Goal: Use online tool/utility: Utilize a website feature to perform a specific function

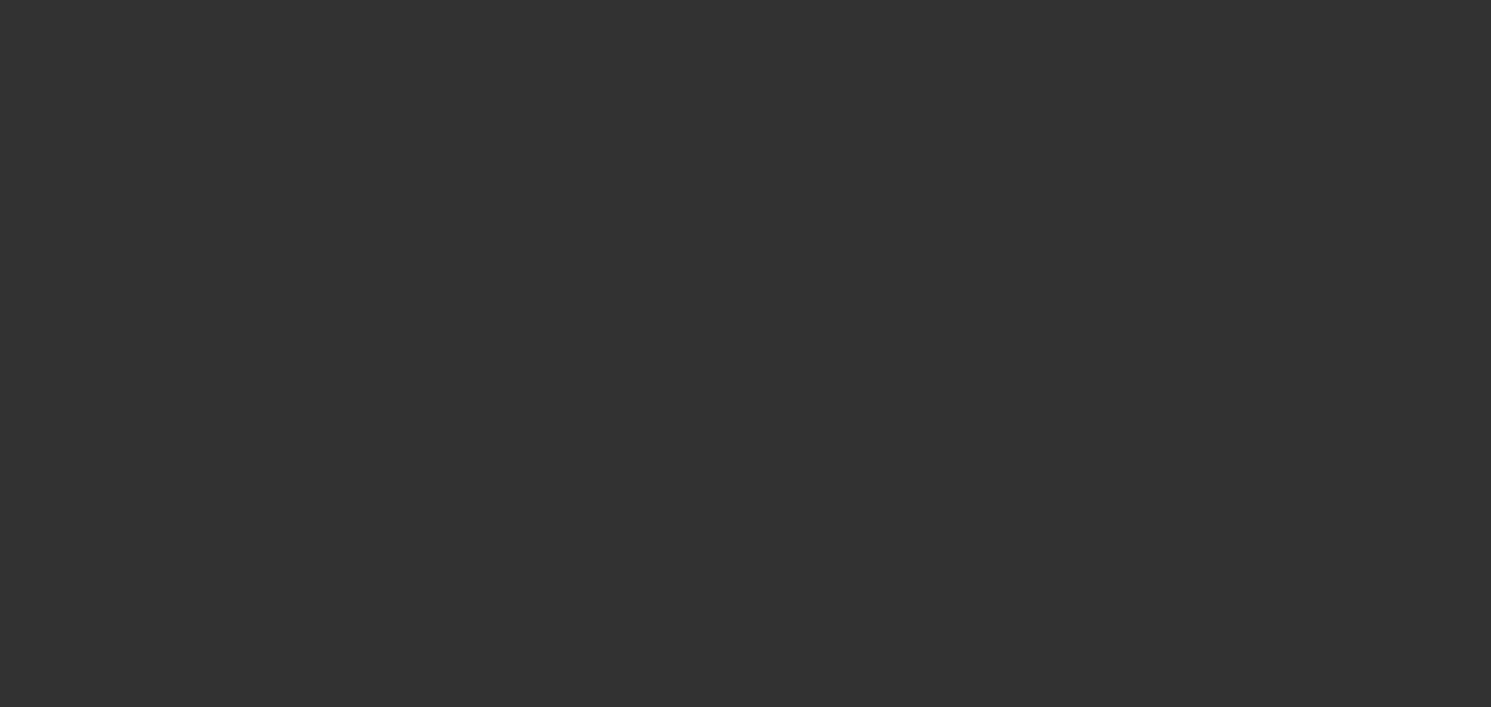
select select "0.1"
select select "0"
select select "6"
select select "0.1"
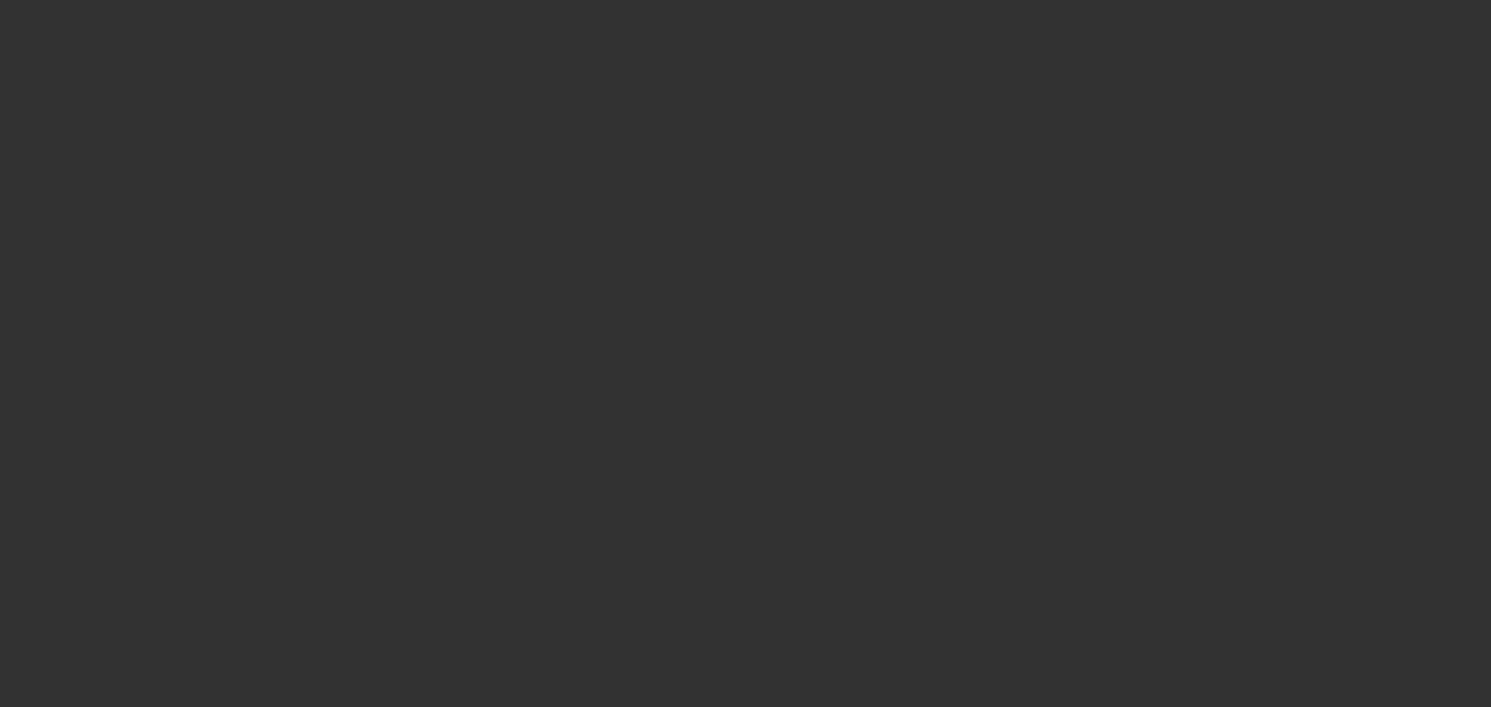
select select "0"
select select "6"
select select "0.1"
select select "0"
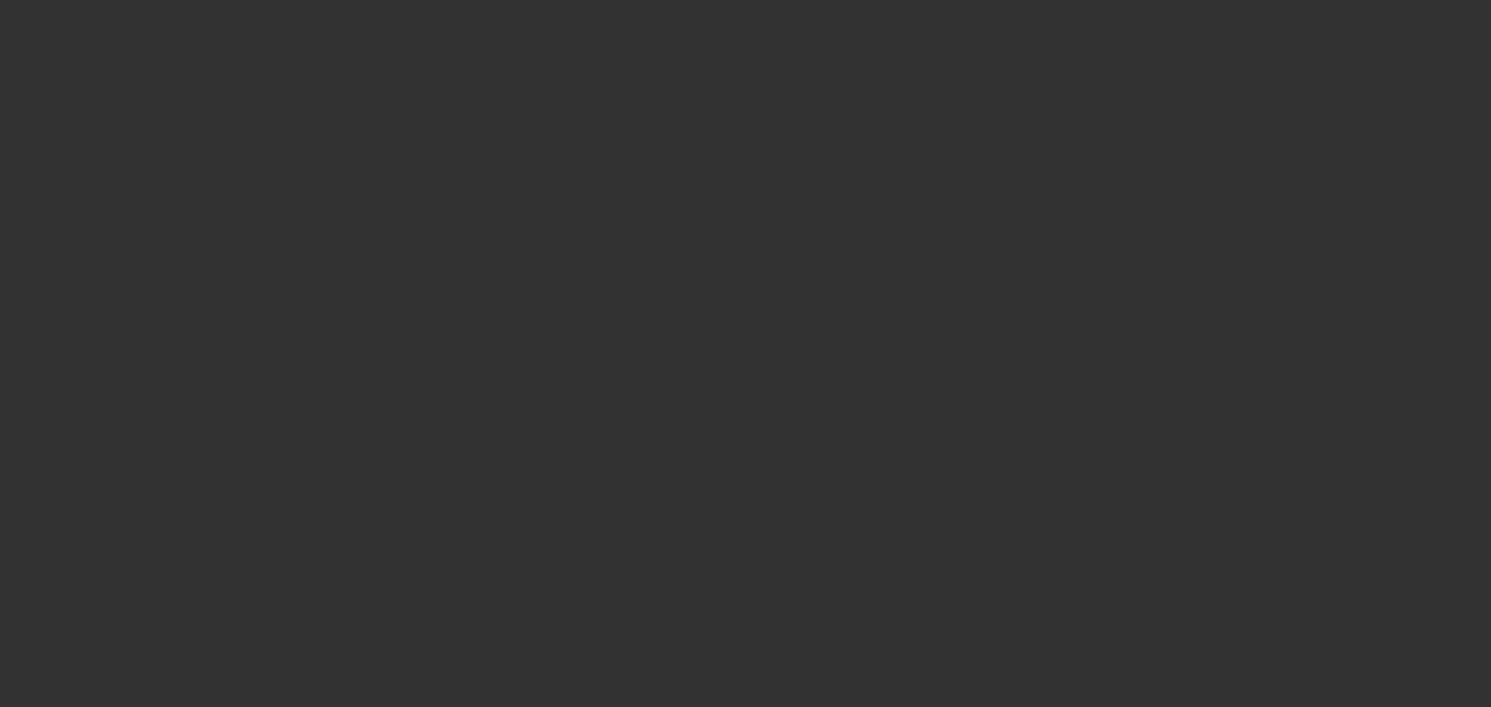
select select "0"
select select "6"
select select "0.1"
select select "0"
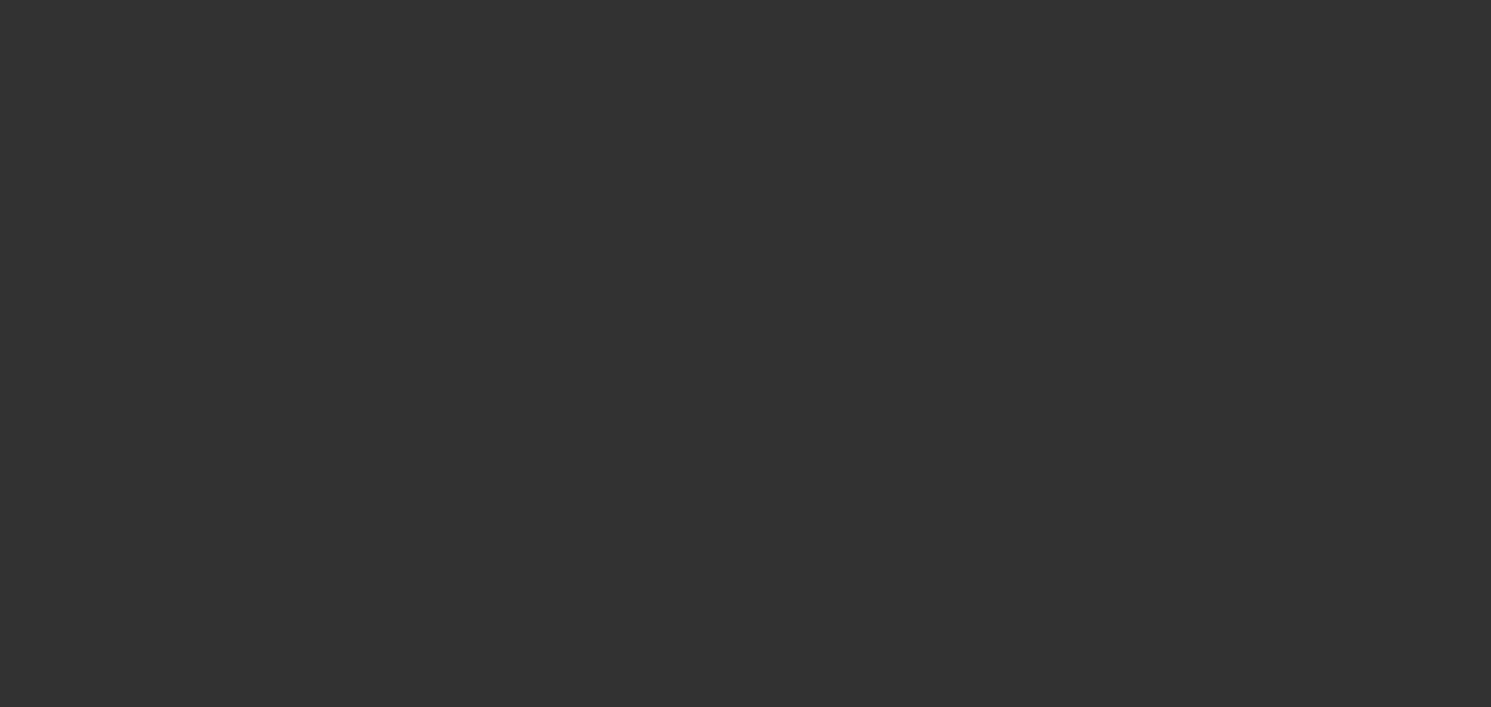
select select "6"
